Goal: Check status: Check status

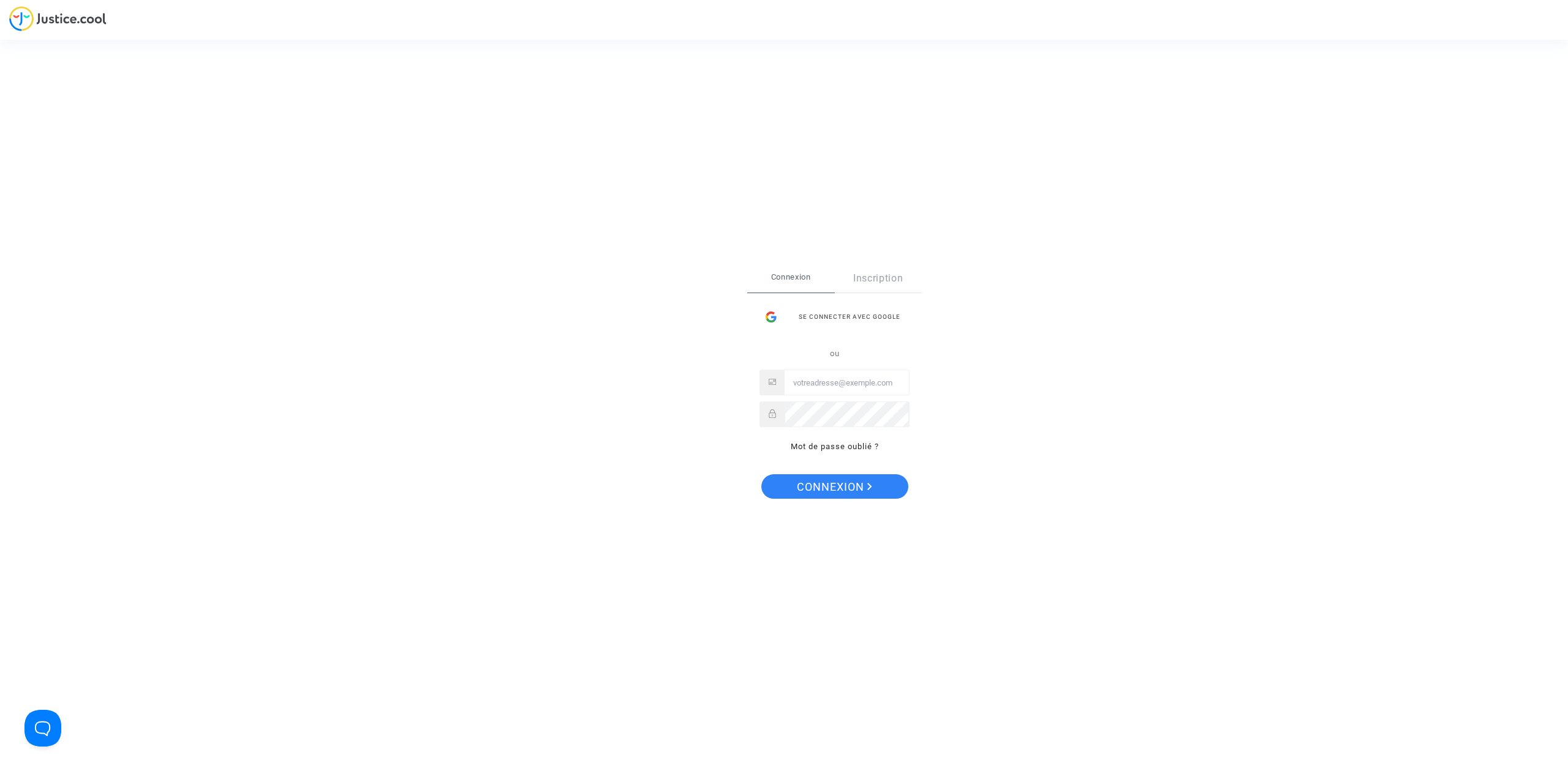
type input "[EMAIL_ADDRESS][DOMAIN_NAME]"
click at [814, 486] on span "Connexion" at bounding box center [834, 487] width 75 height 26
type input "hibo@pitcher-avocat.fr"
click at [817, 492] on span "Connexion" at bounding box center [834, 487] width 75 height 26
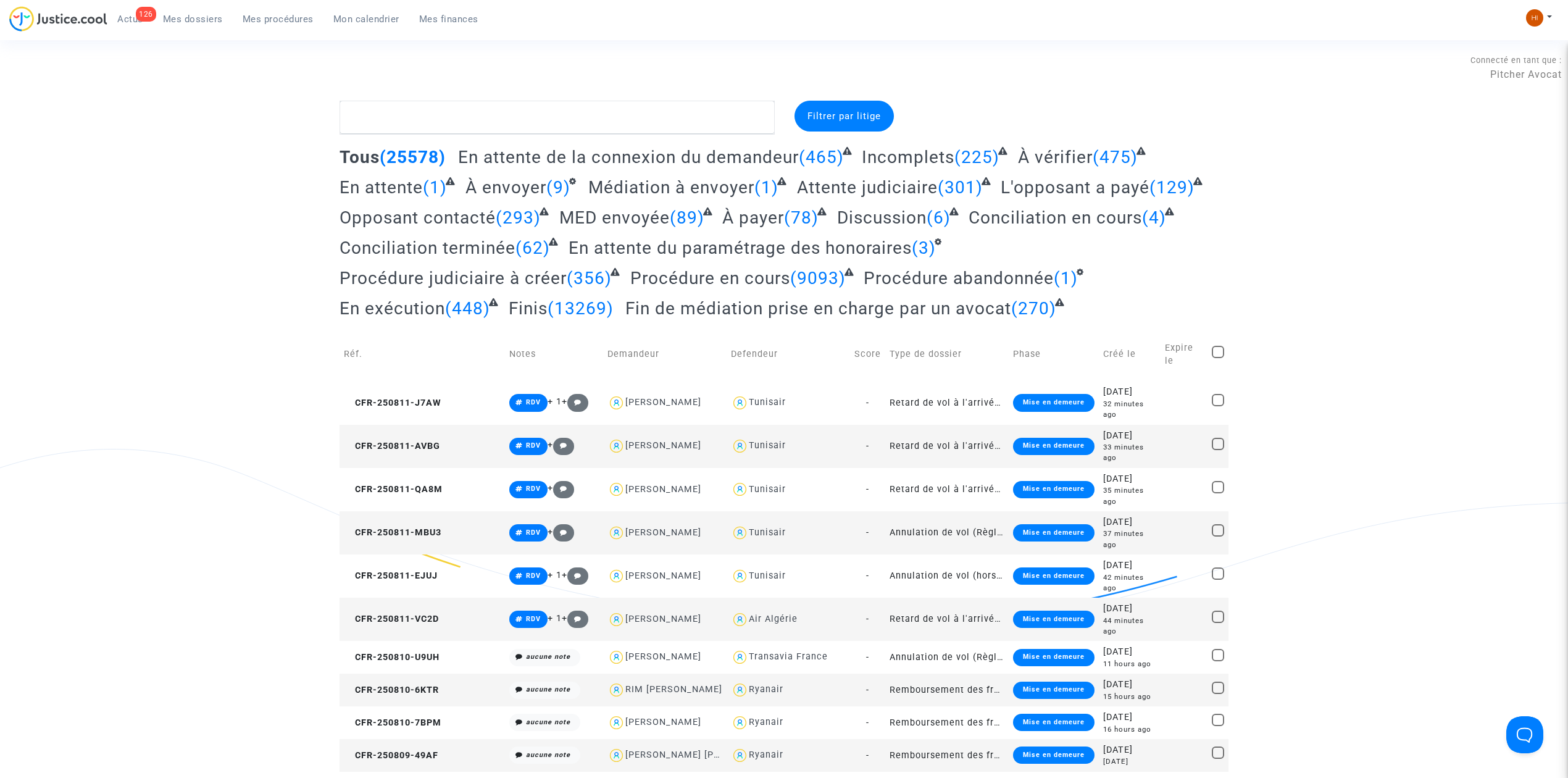
click at [257, 10] on link "Mes procédures" at bounding box center [278, 19] width 91 height 19
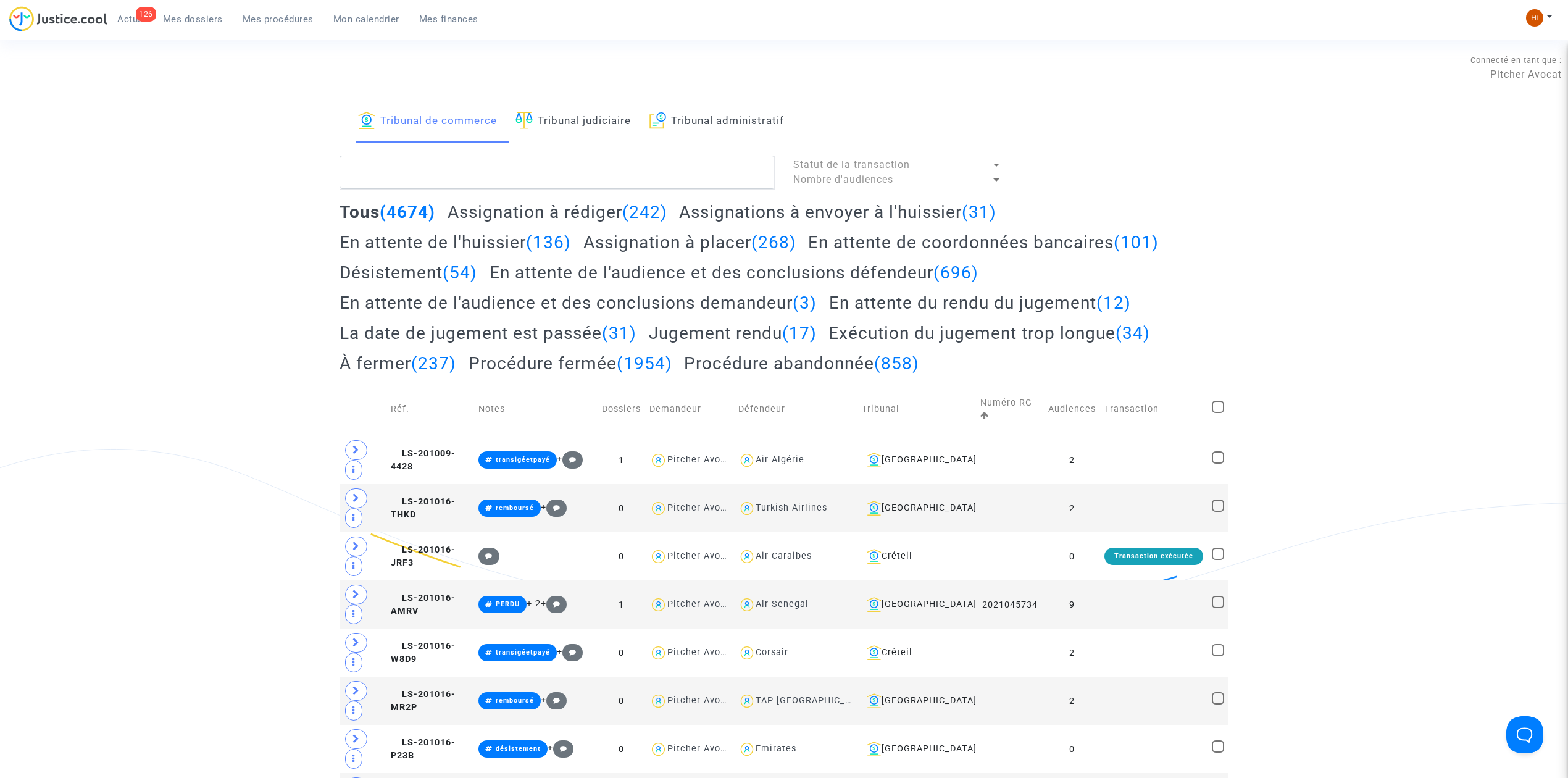
click at [559, 113] on link "Tribunal judiciaire" at bounding box center [573, 122] width 115 height 42
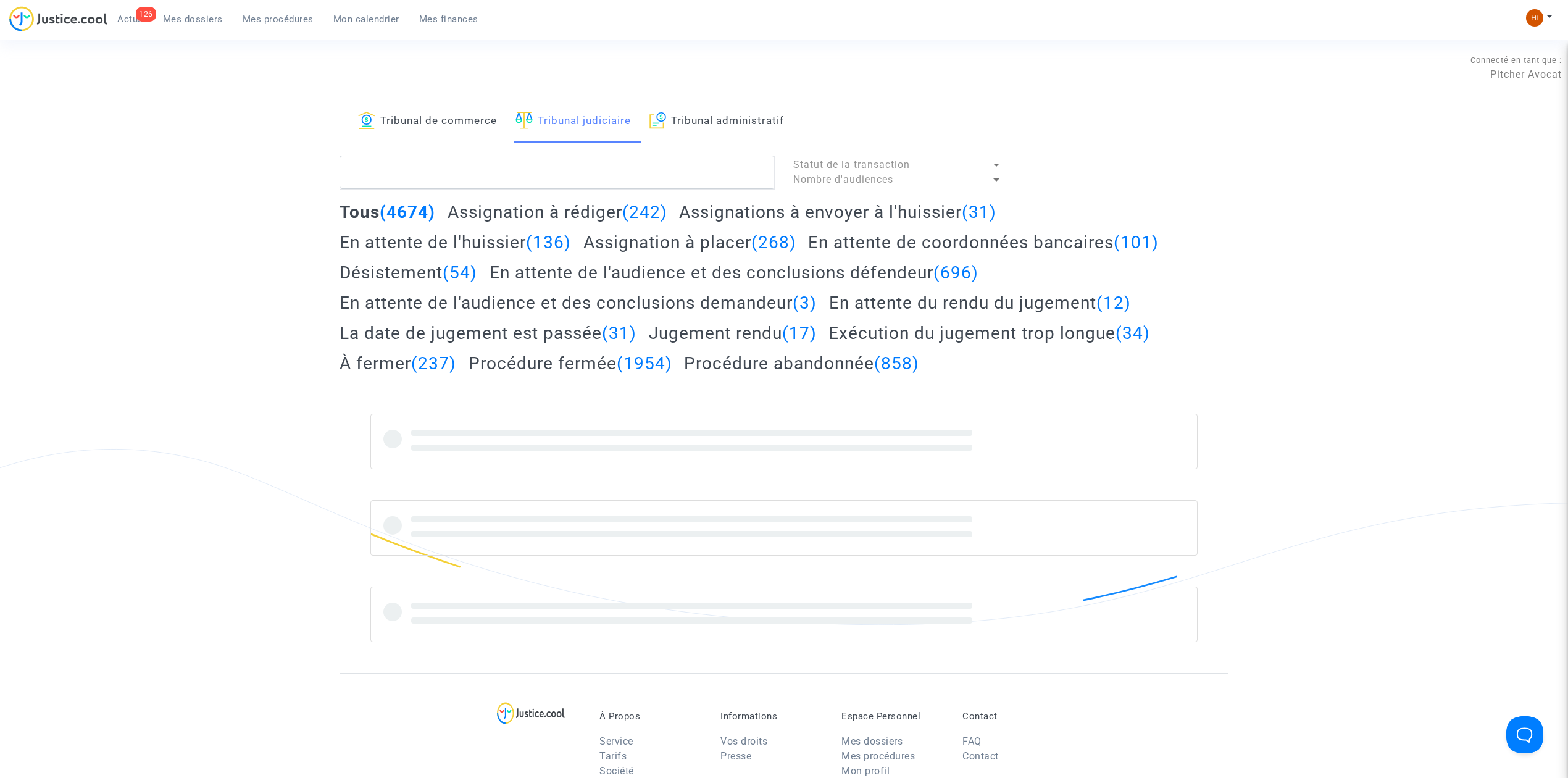
click at [685, 127] on link "Tribunal administratif" at bounding box center [716, 122] width 135 height 42
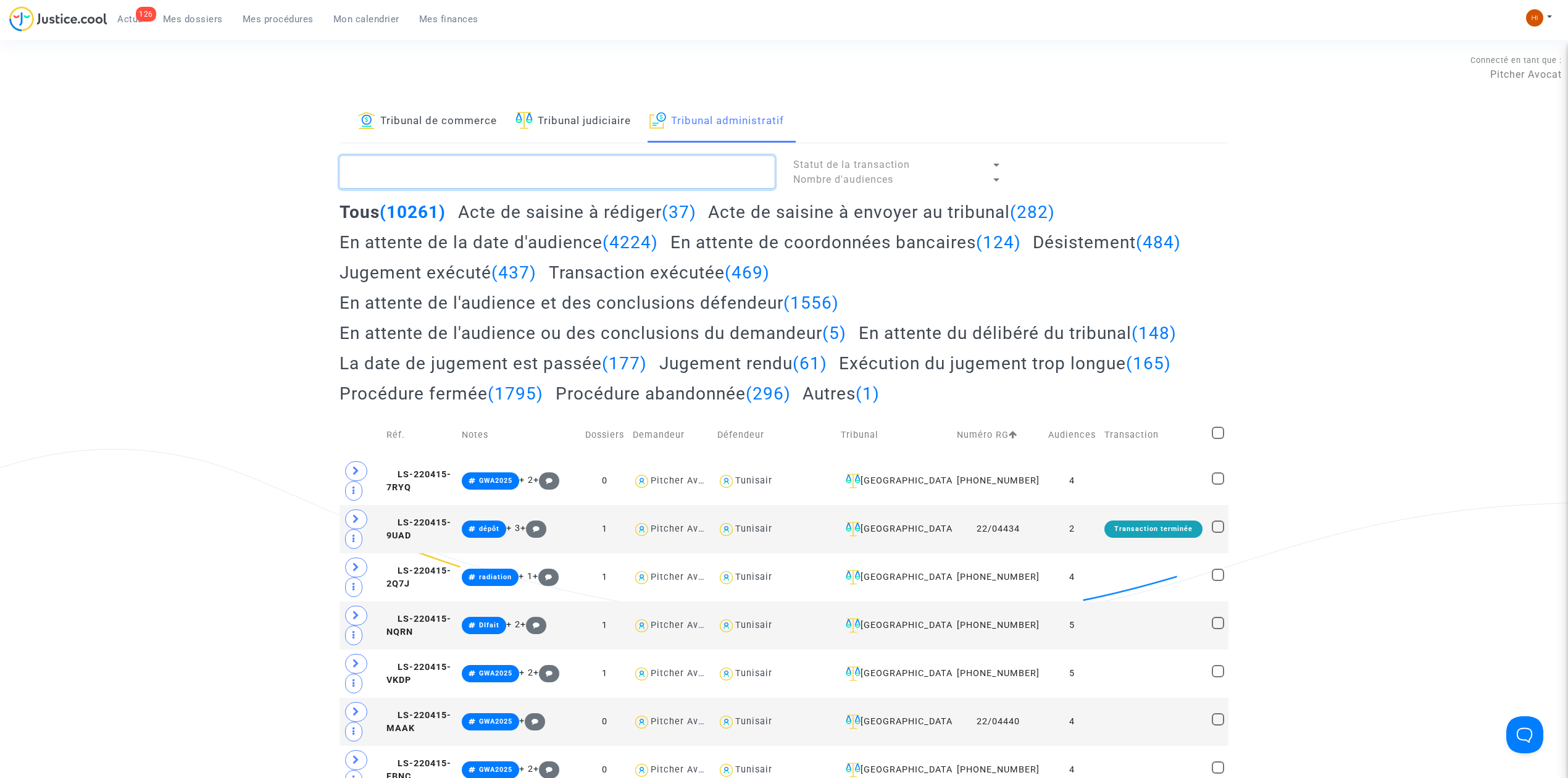
click at [660, 166] on textarea at bounding box center [557, 172] width 435 height 33
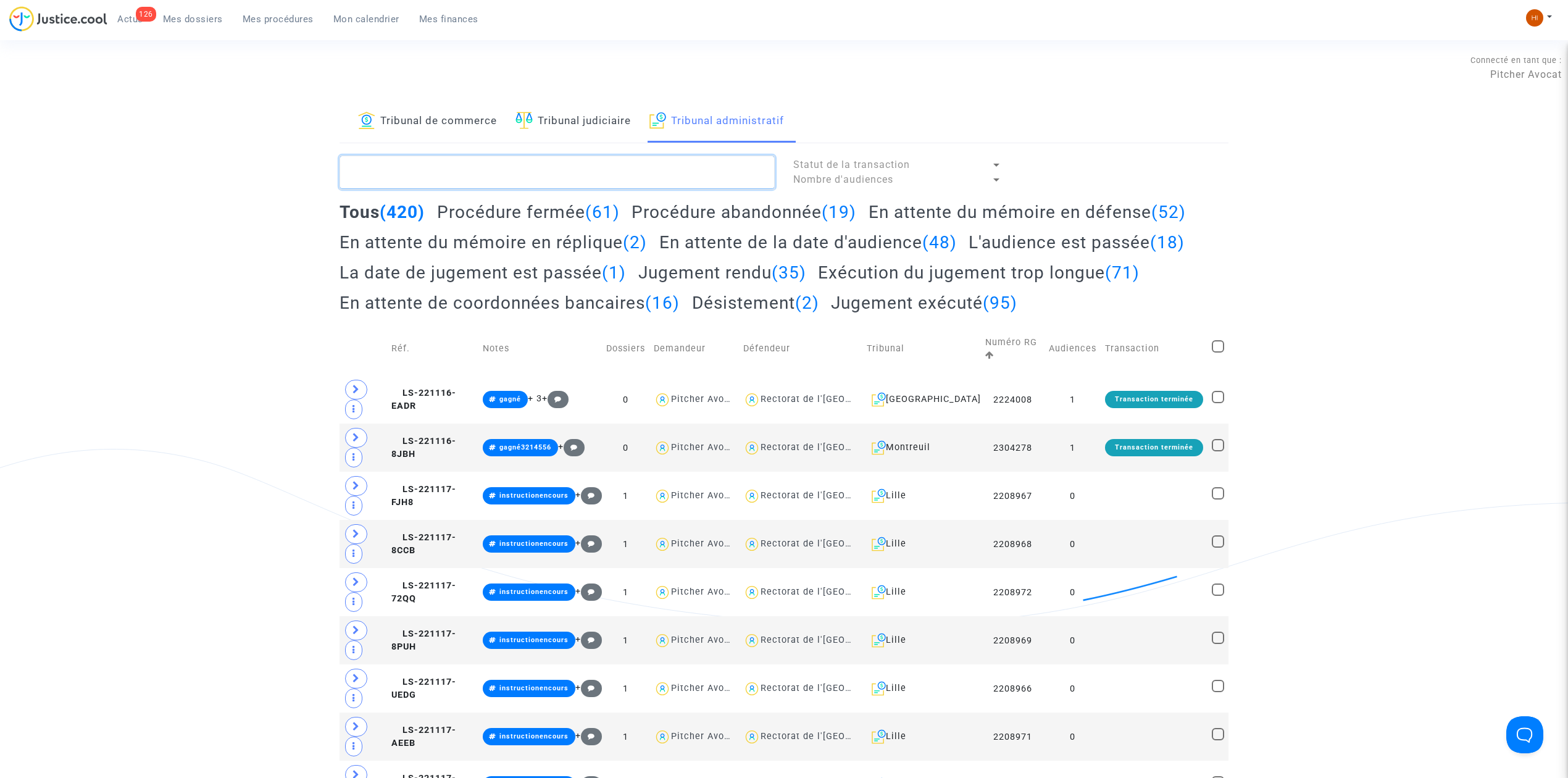
paste textarea "BUGNICOURT Amandine"
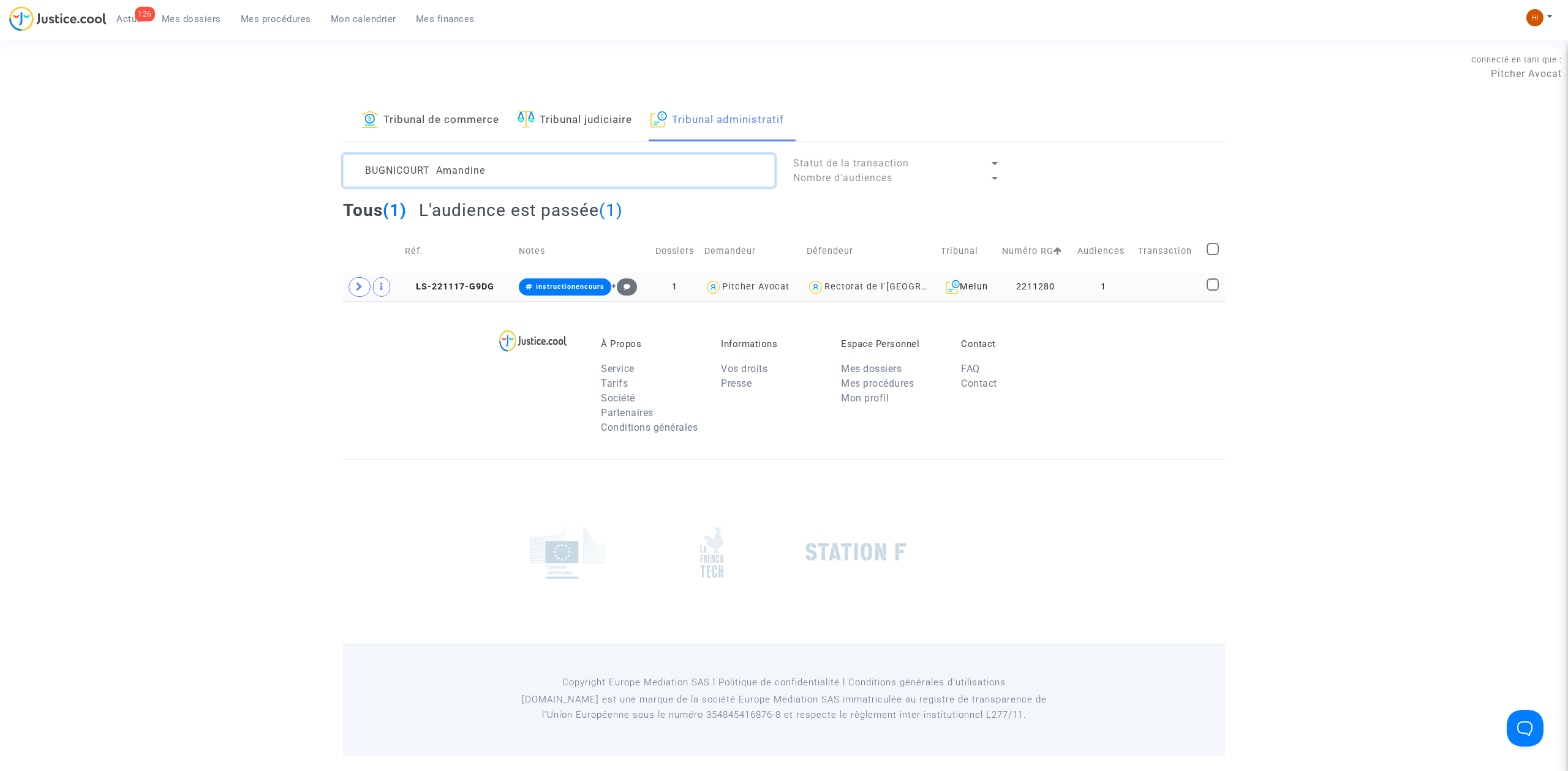
type textarea "BUGNICOURT Amandine"
click at [495, 292] on td "LS-221117-G9DG" at bounding box center [457, 287] width 114 height 28
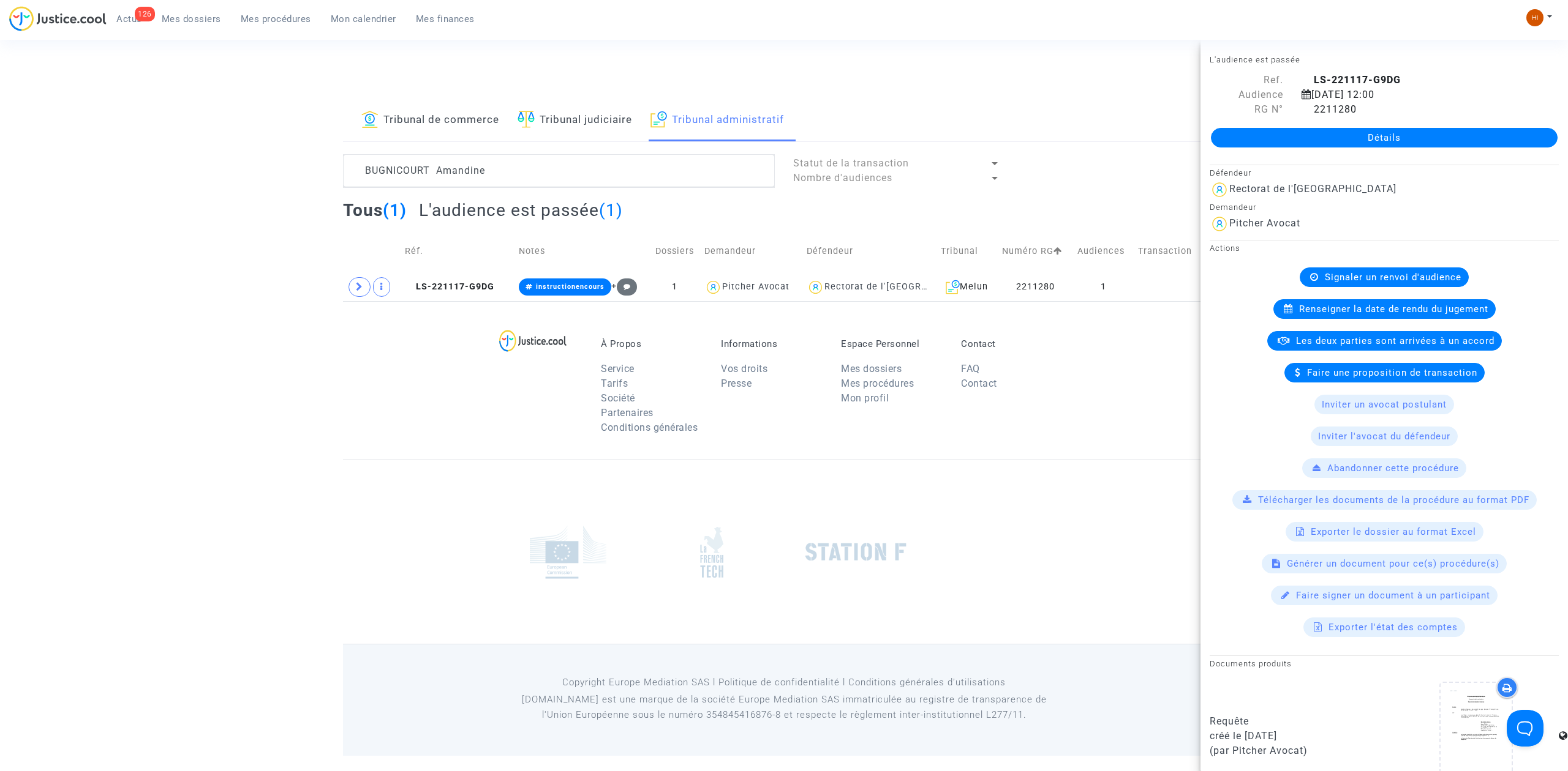
click at [1345, 144] on link "Détails" at bounding box center [1384, 137] width 346 height 19
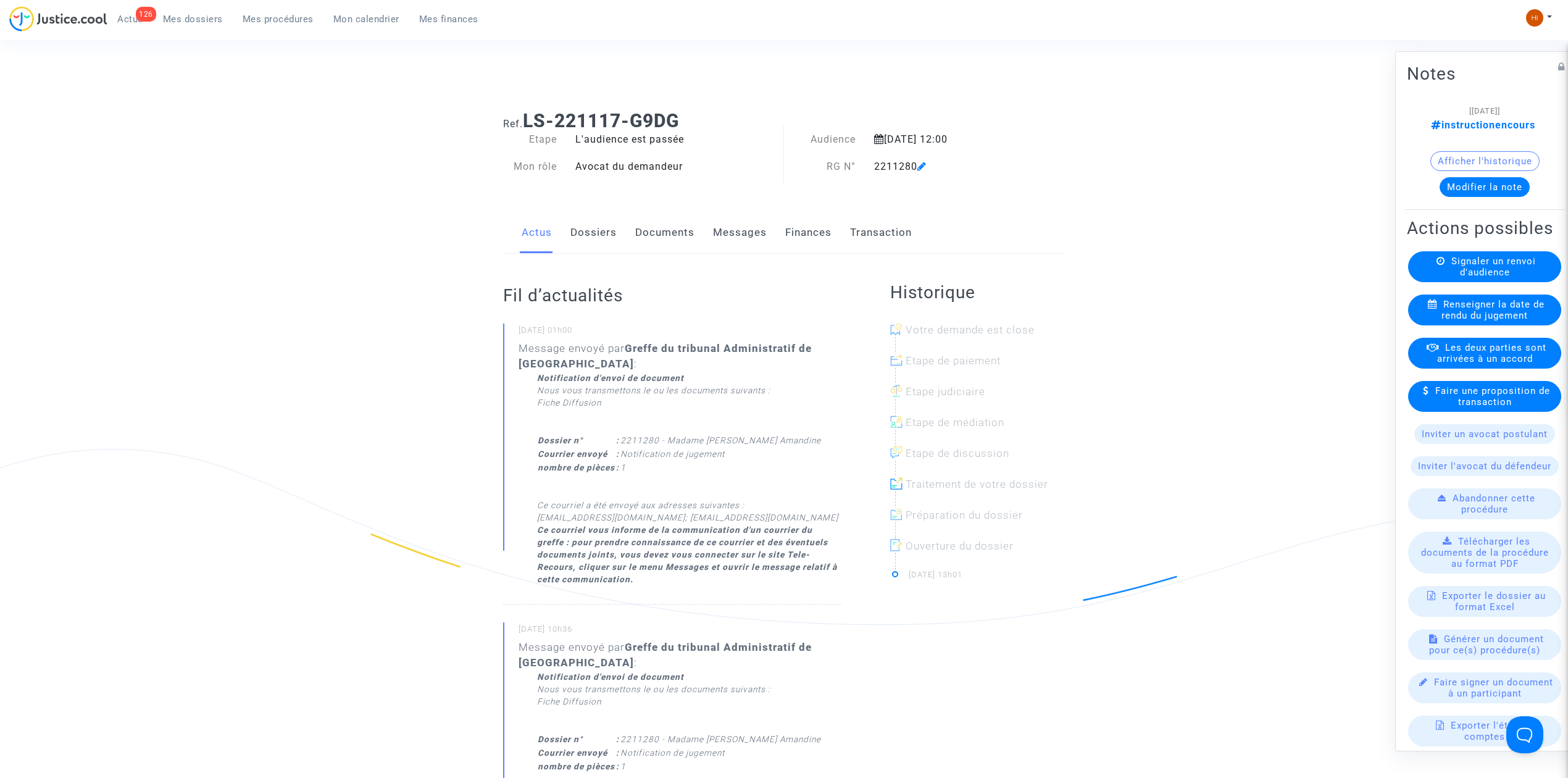
click at [684, 225] on link "Documents" at bounding box center [665, 232] width 59 height 40
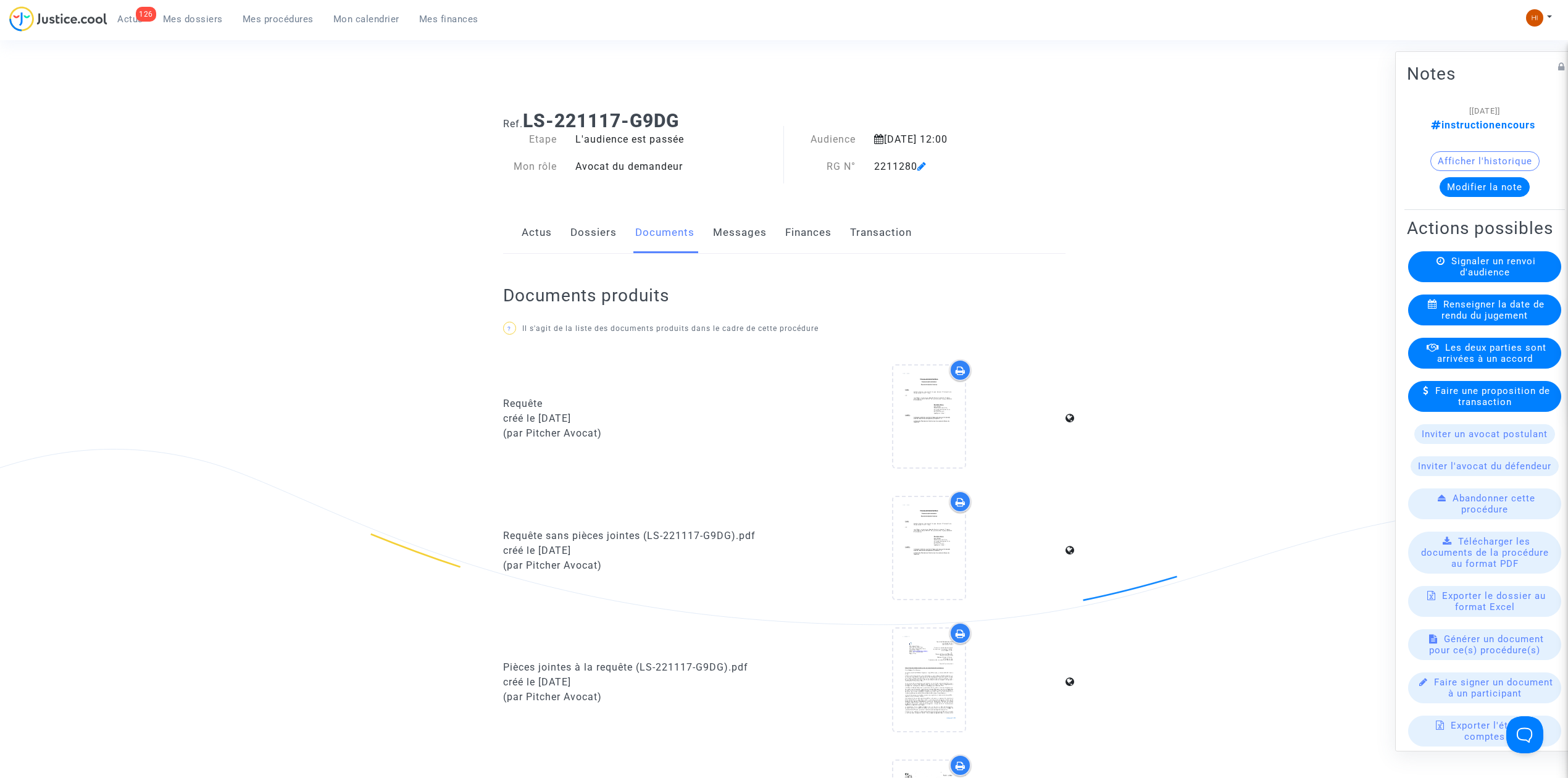
click at [716, 228] on link "Messages" at bounding box center [740, 232] width 53 height 40
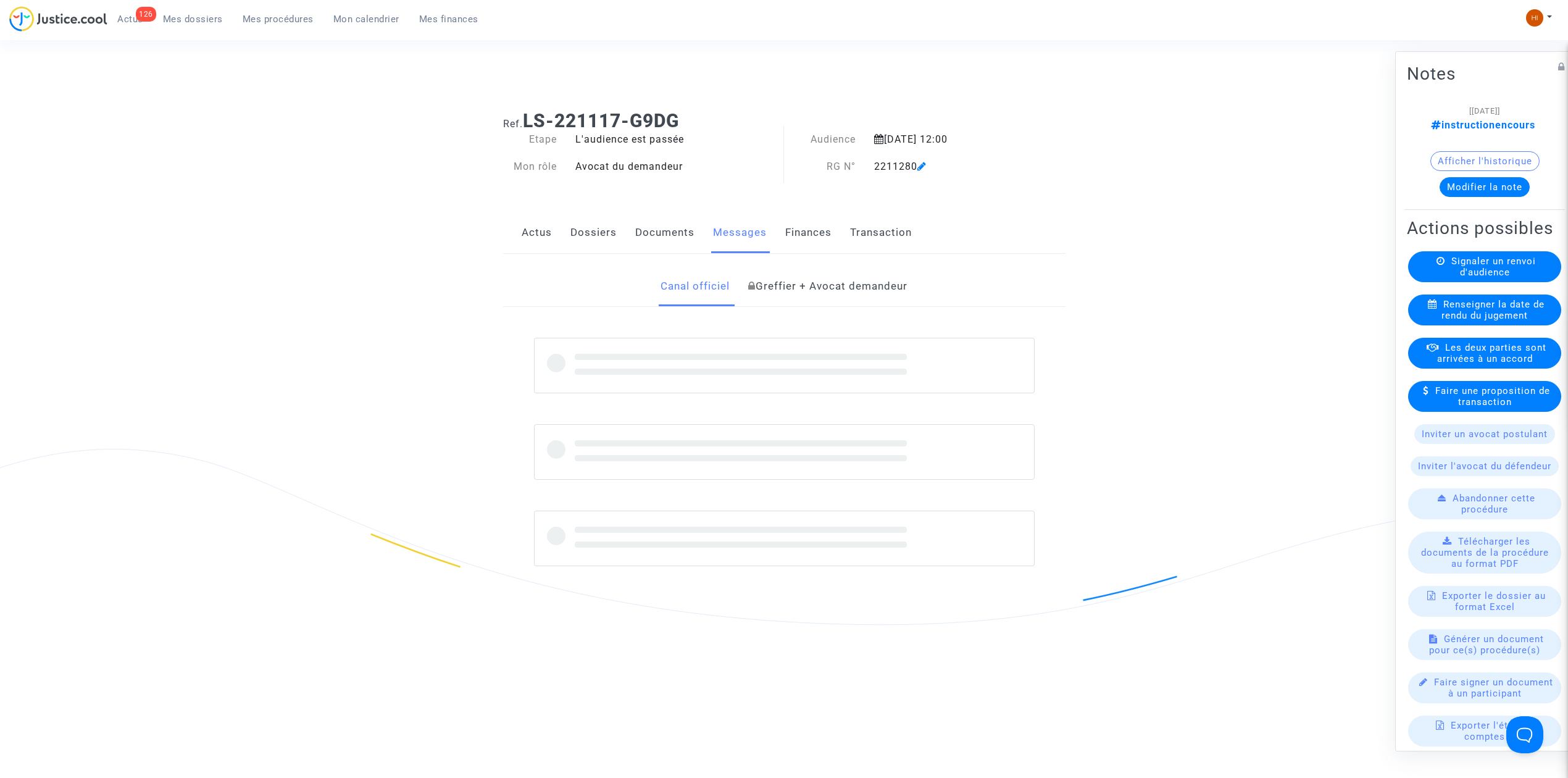
click at [666, 237] on link "Documents" at bounding box center [665, 232] width 59 height 40
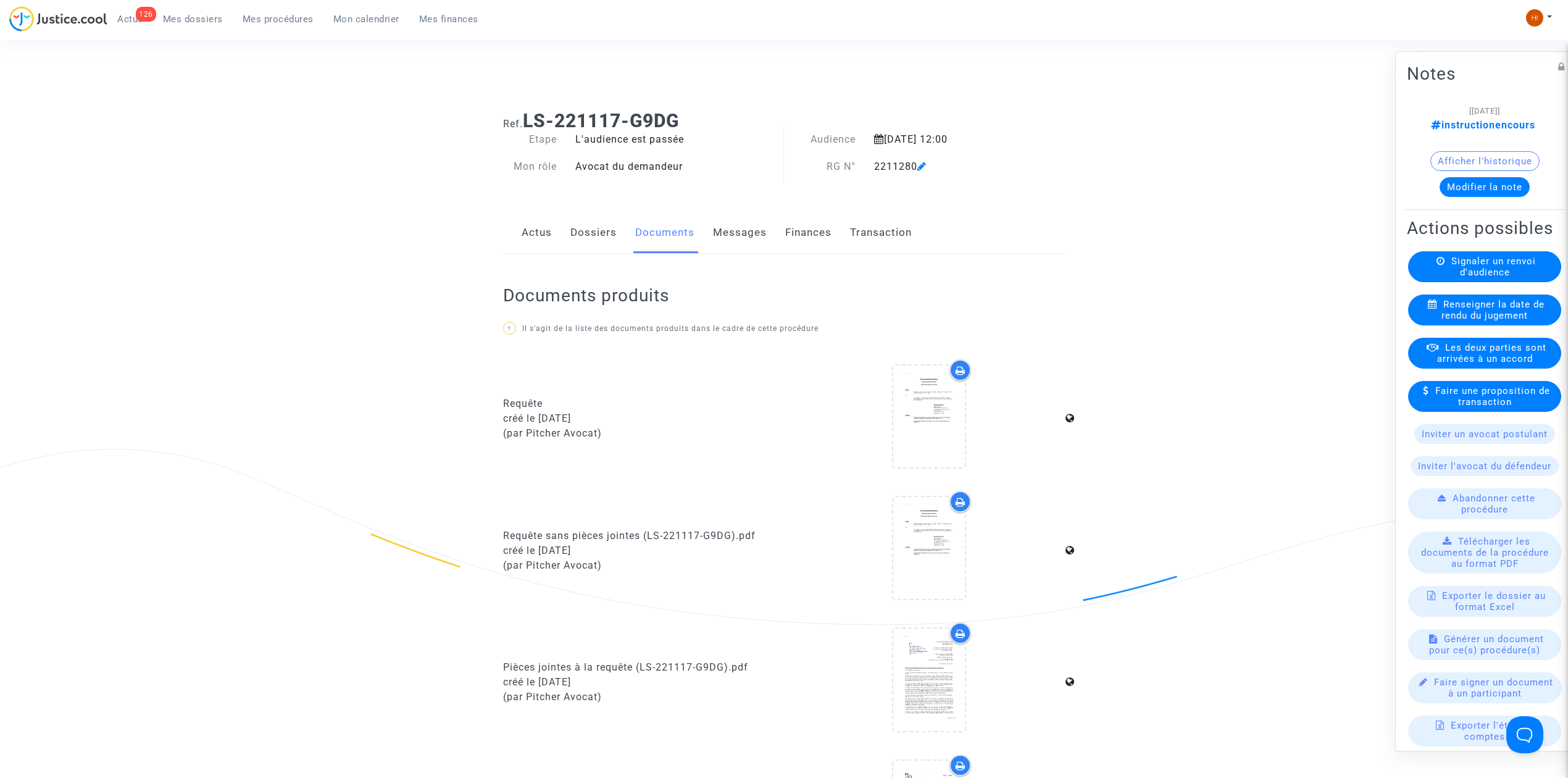
click at [596, 242] on link "Dossiers" at bounding box center [594, 232] width 46 height 40
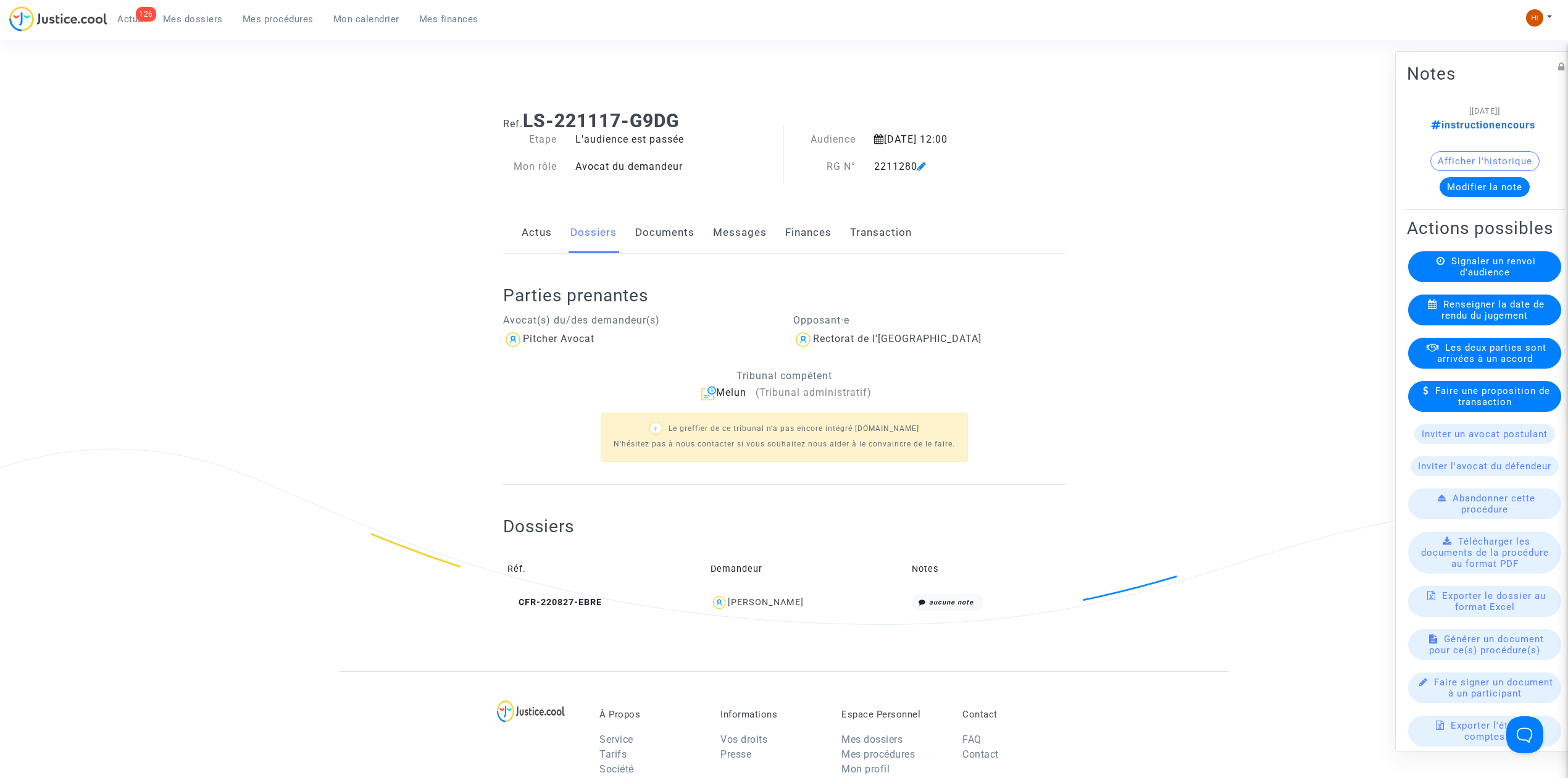
click at [281, 15] on span "Mes procédures" at bounding box center [278, 19] width 71 height 11
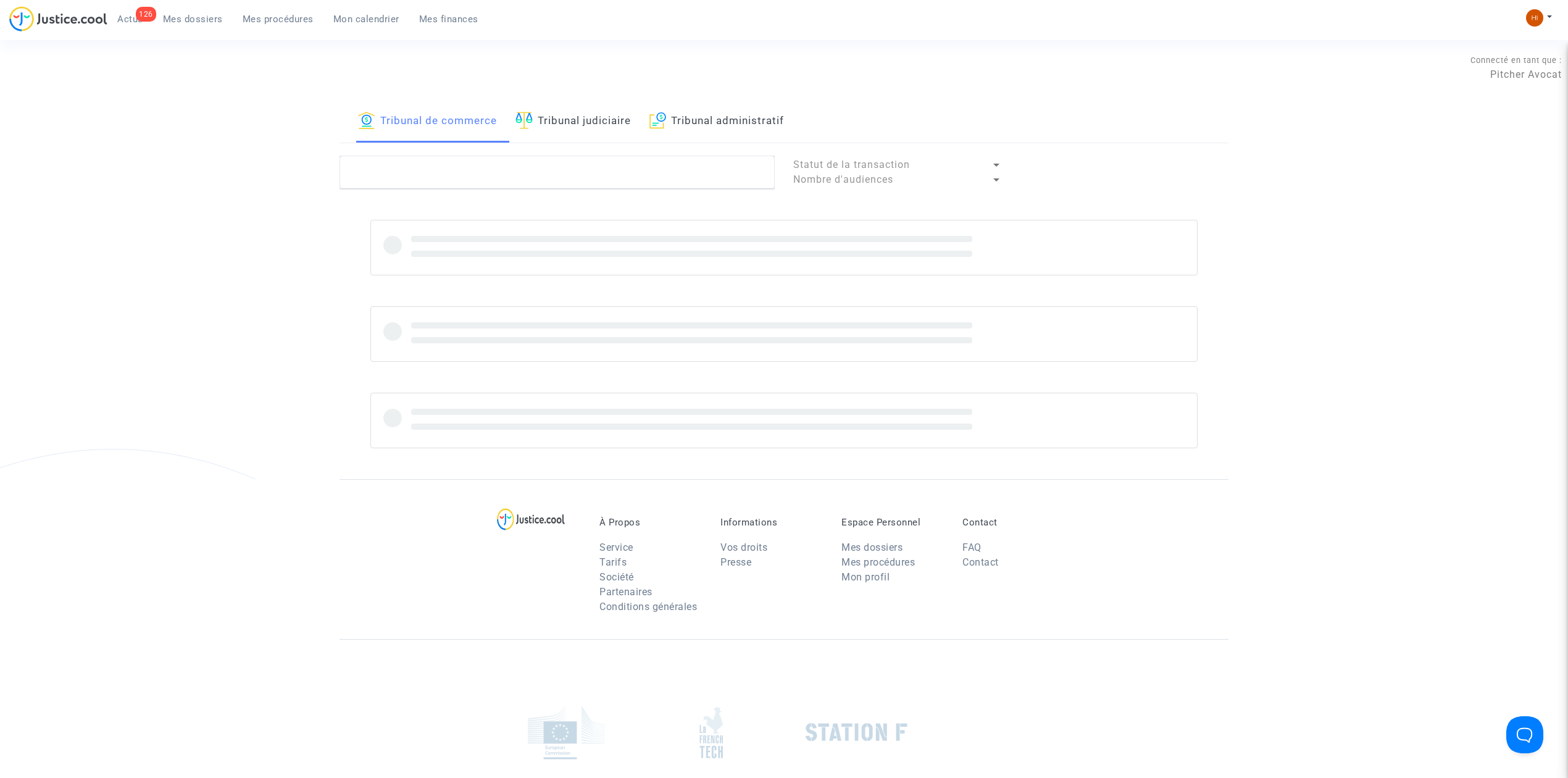
click at [717, 136] on link "Tribunal administratif" at bounding box center [716, 122] width 135 height 42
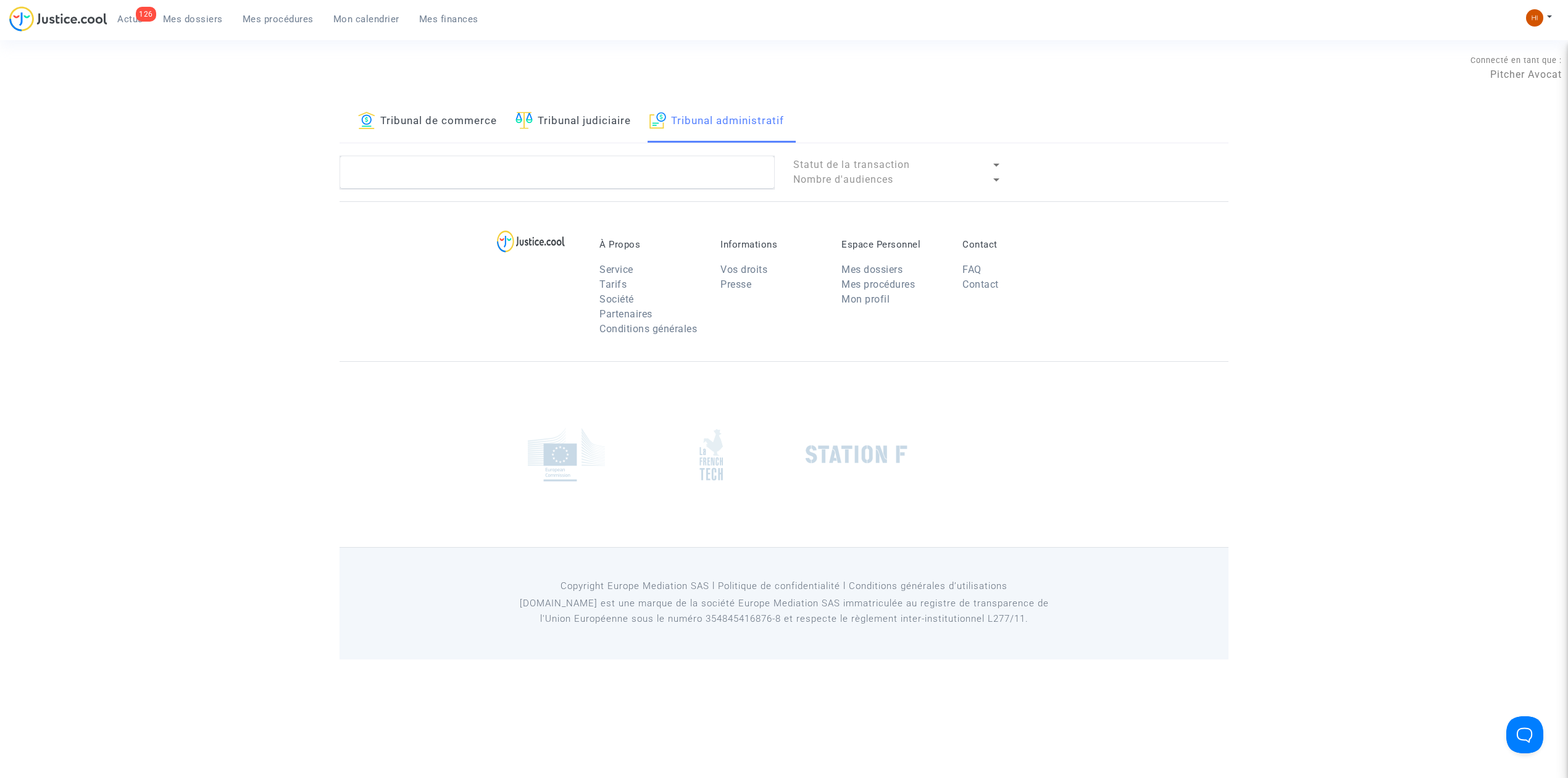
drag, startPoint x: 602, startPoint y: 122, endPoint x: 612, endPoint y: 166, distance: 45.1
click at [602, 122] on link "Tribunal judiciaire" at bounding box center [573, 122] width 115 height 42
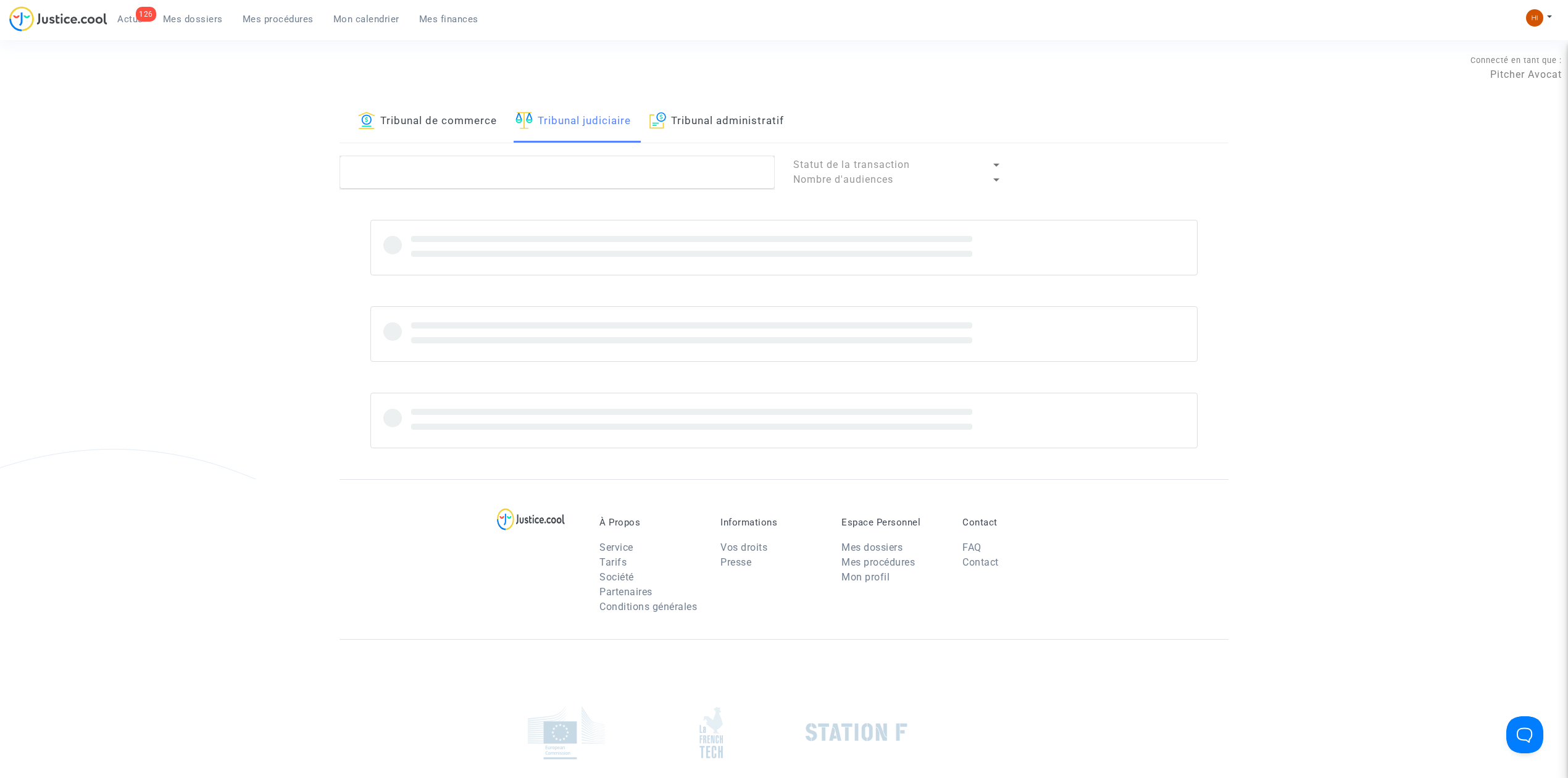
click at [418, 118] on link "Tribunal de commerce" at bounding box center [427, 122] width 139 height 42
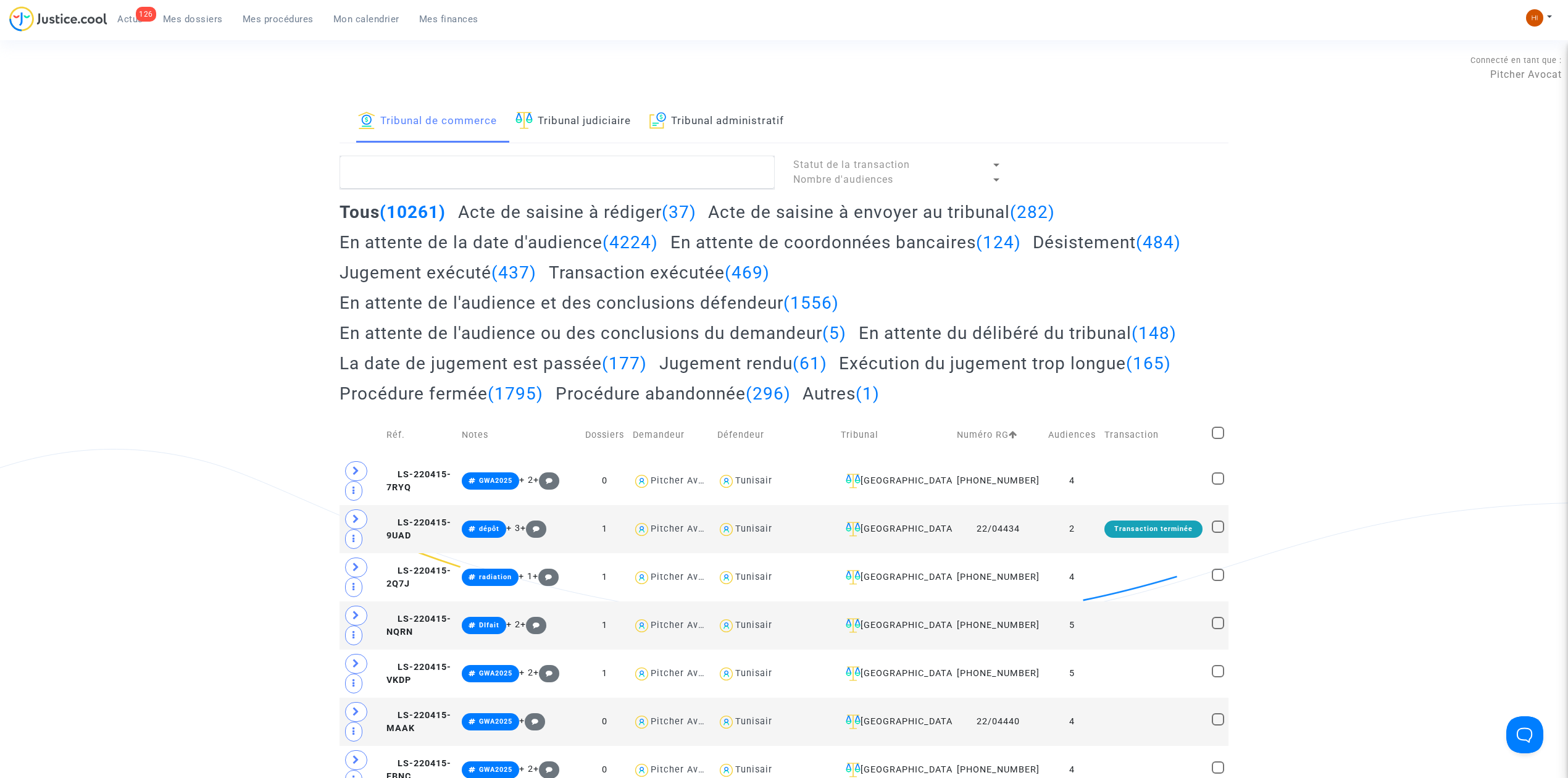
click at [410, 121] on link "Tribunal de commerce" at bounding box center [427, 122] width 139 height 42
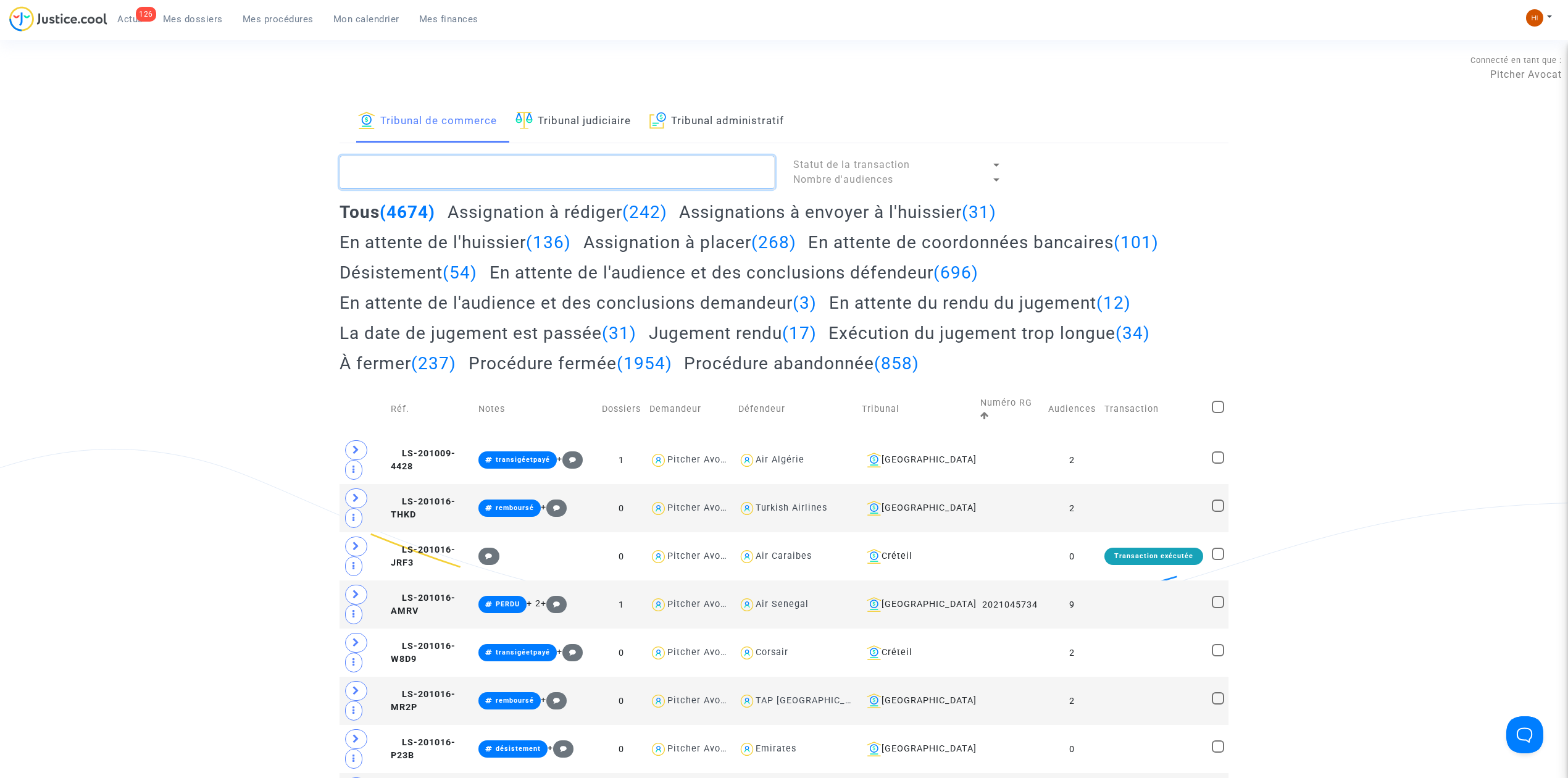
click at [503, 171] on textarea at bounding box center [557, 172] width 435 height 33
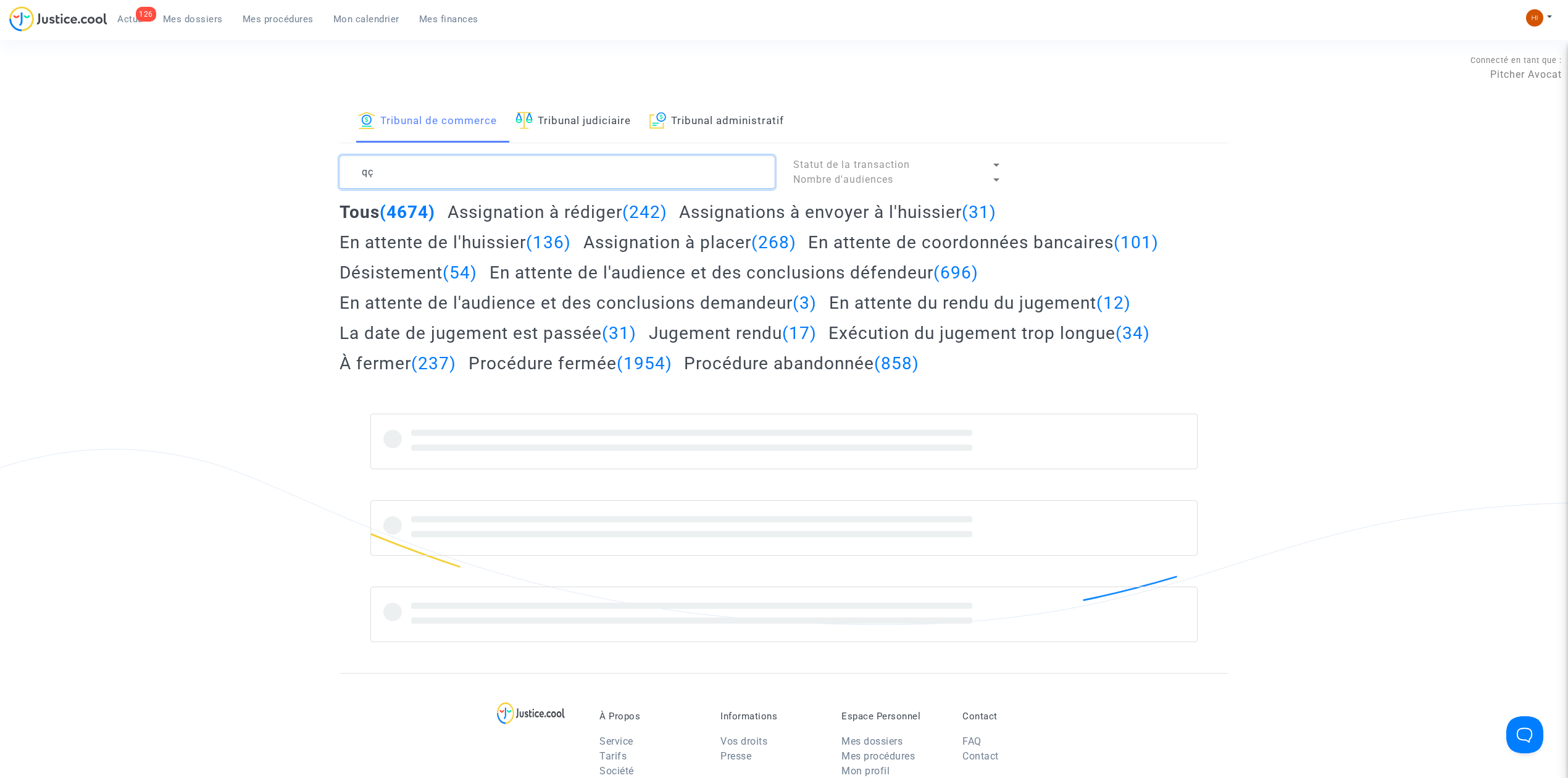
type textarea "q"
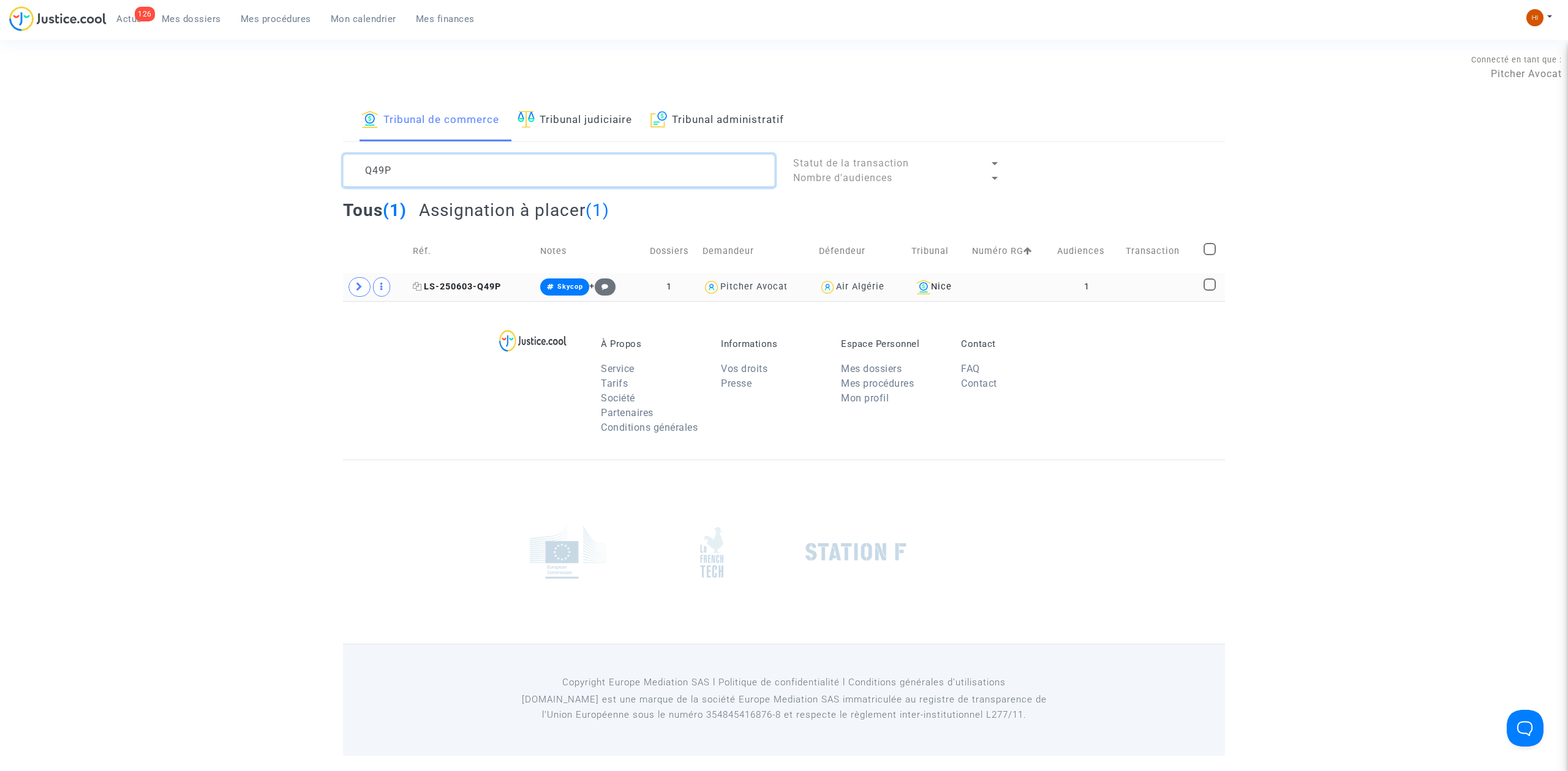
type textarea "Q49P"
click at [444, 292] on span "LS-250603-Q49P" at bounding box center [457, 287] width 88 height 11
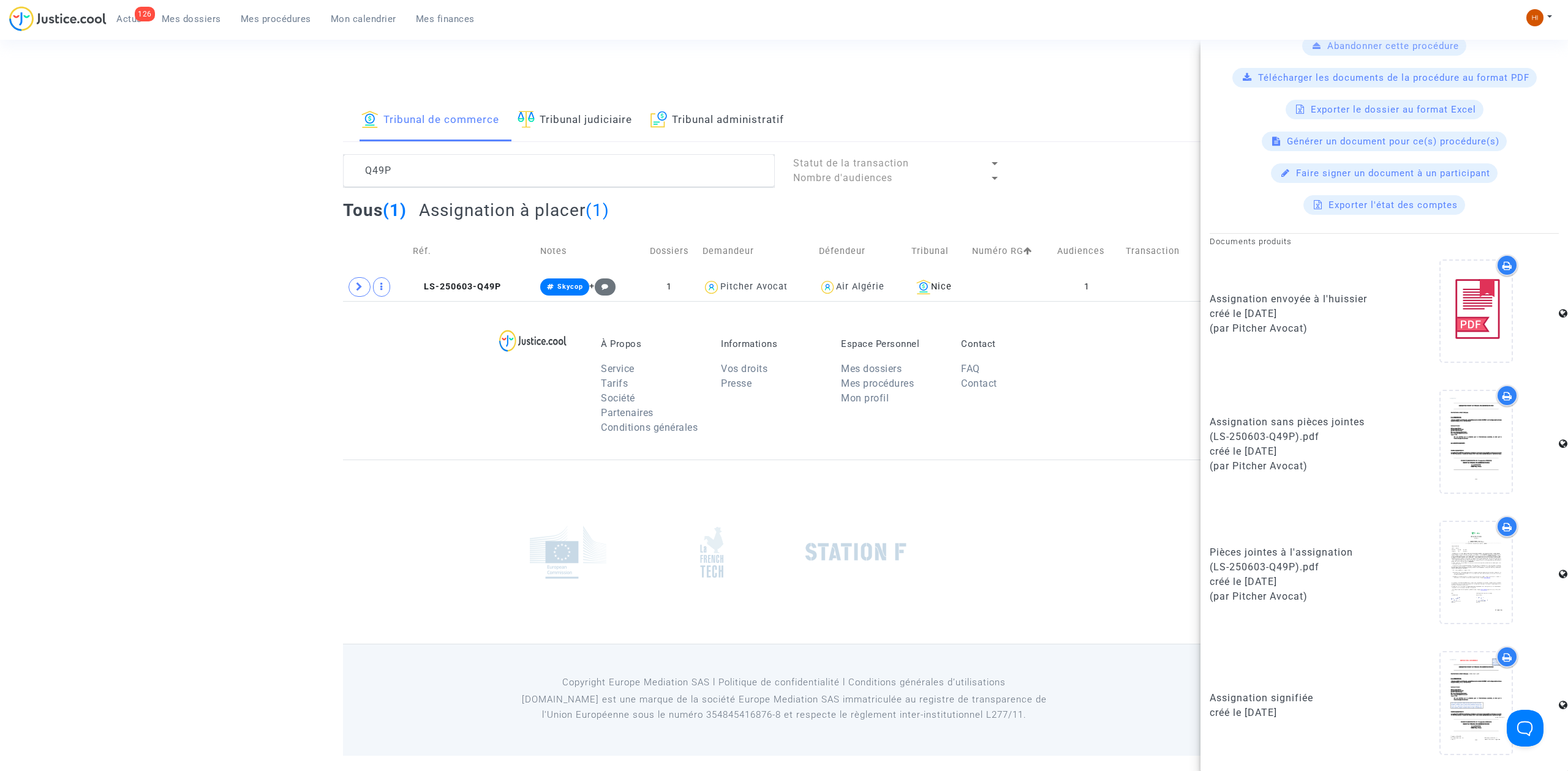
scroll to position [378, 0]
click at [1469, 704] on icon at bounding box center [1476, 703] width 40 height 39
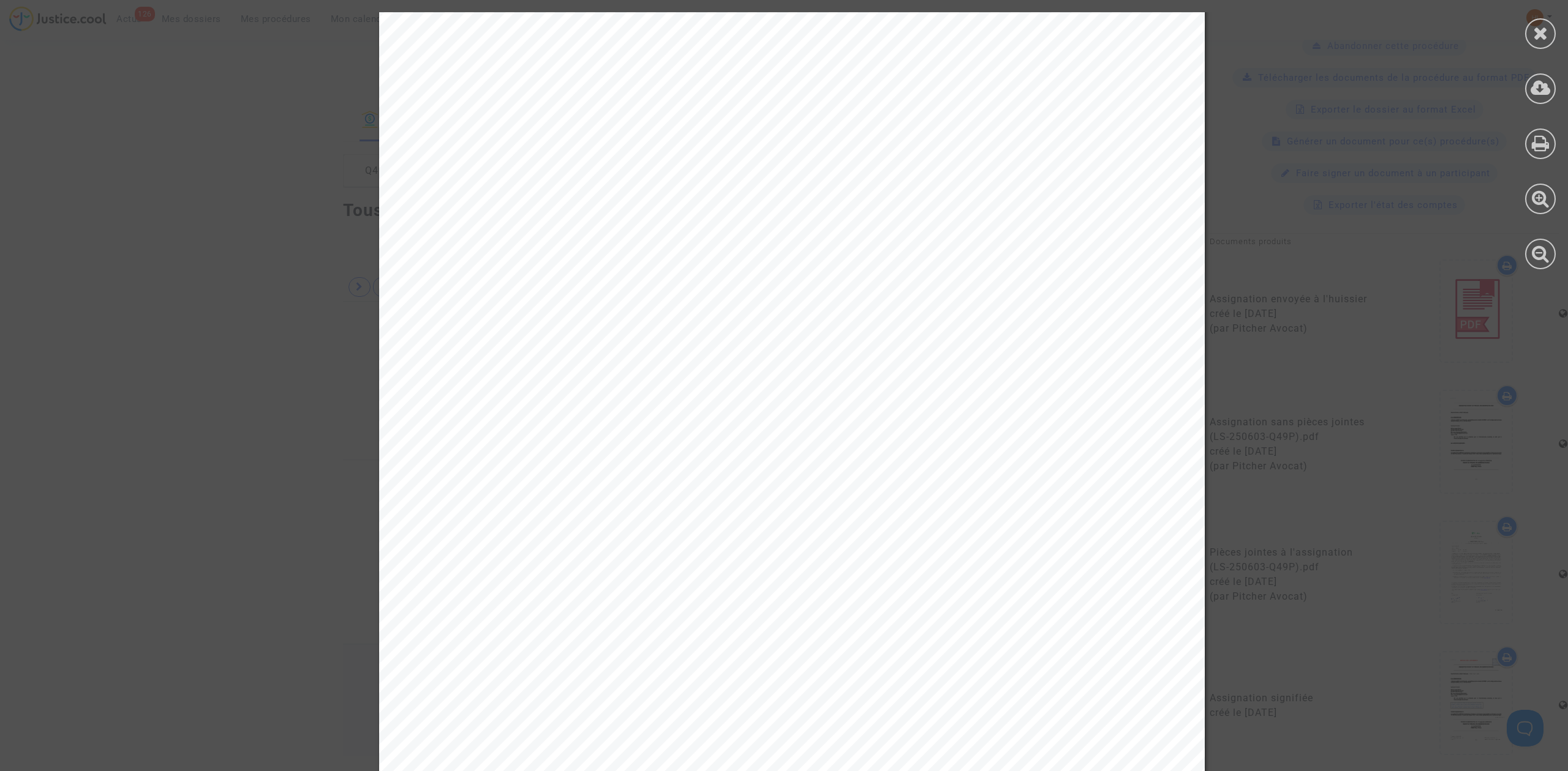
scroll to position [0, 0]
click at [1549, 38] on div at bounding box center [1540, 34] width 31 height 31
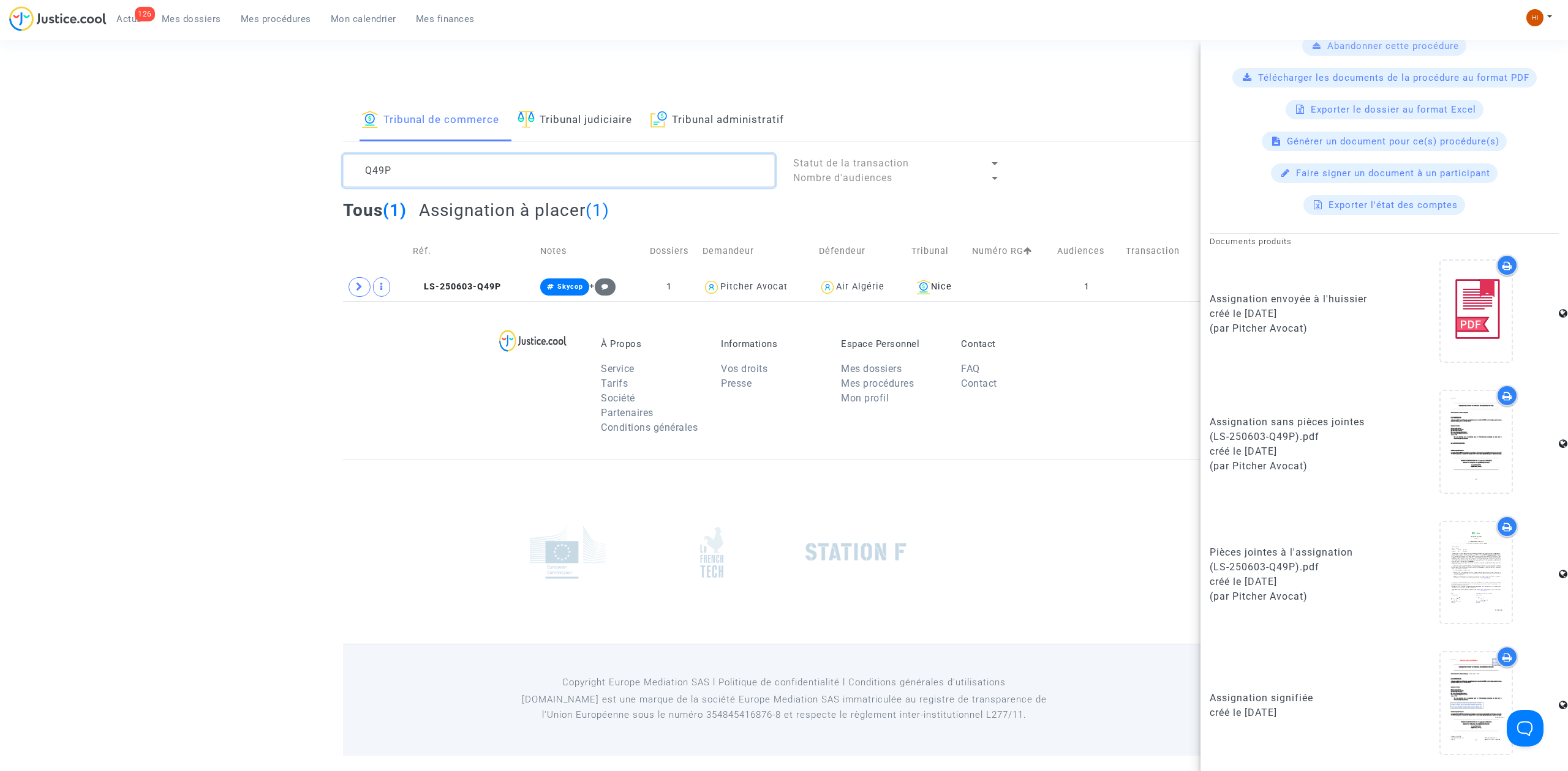
click at [603, 155] on textarea at bounding box center [558, 171] width 432 height 33
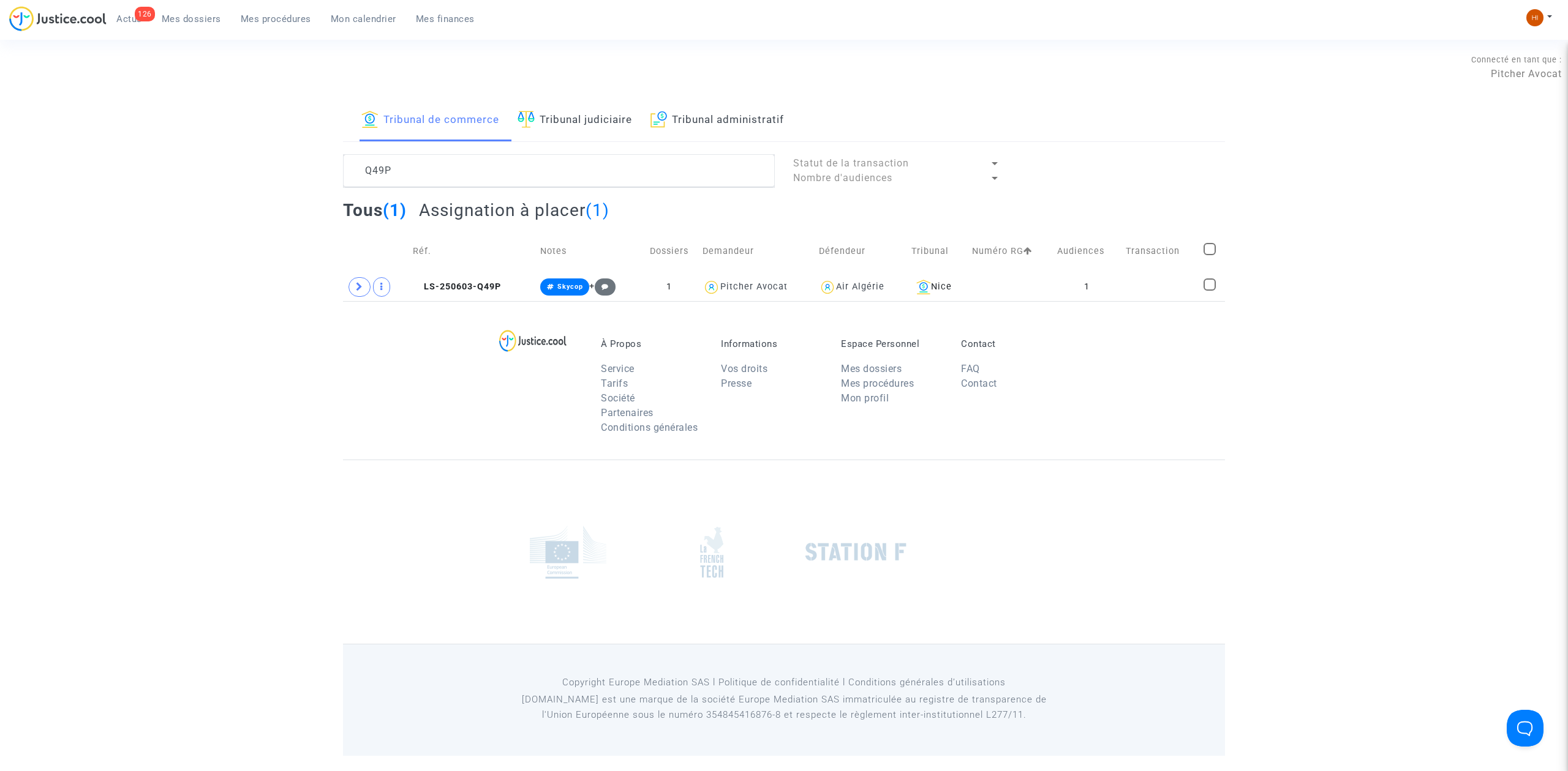
click at [177, 272] on div "Tribunal de commerce Tribunal judiciaire Tribunal administratif Q49P Statut de …" at bounding box center [784, 201] width 1568 height 202
